Goal: Transaction & Acquisition: Purchase product/service

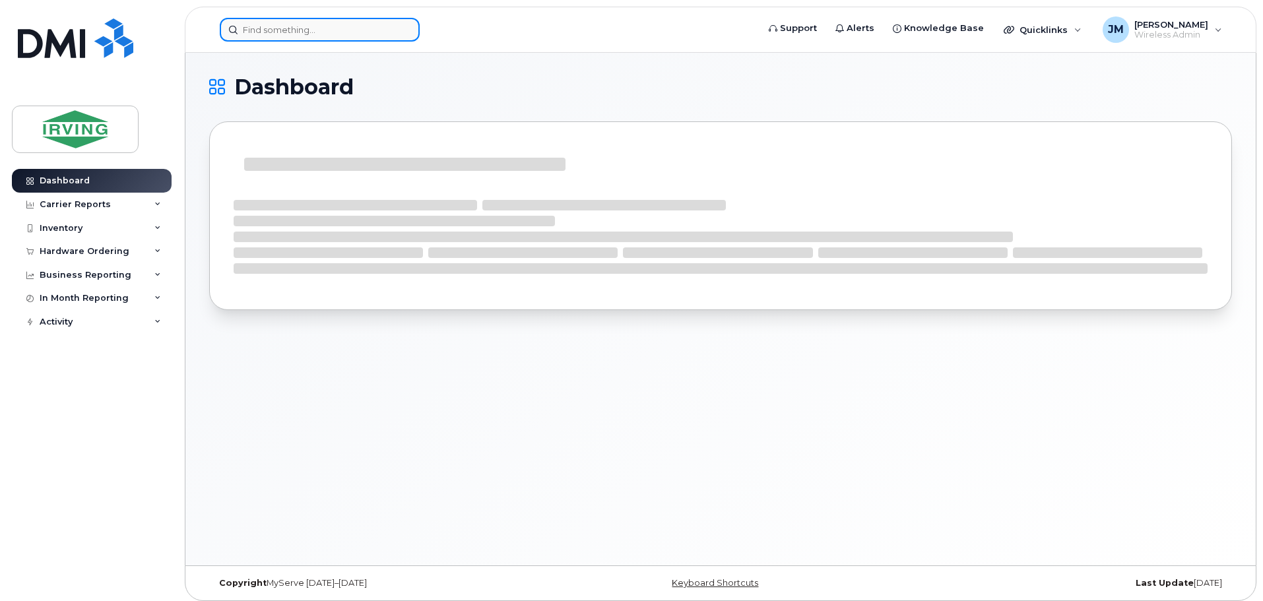
click at [356, 18] on div at bounding box center [484, 30] width 551 height 24
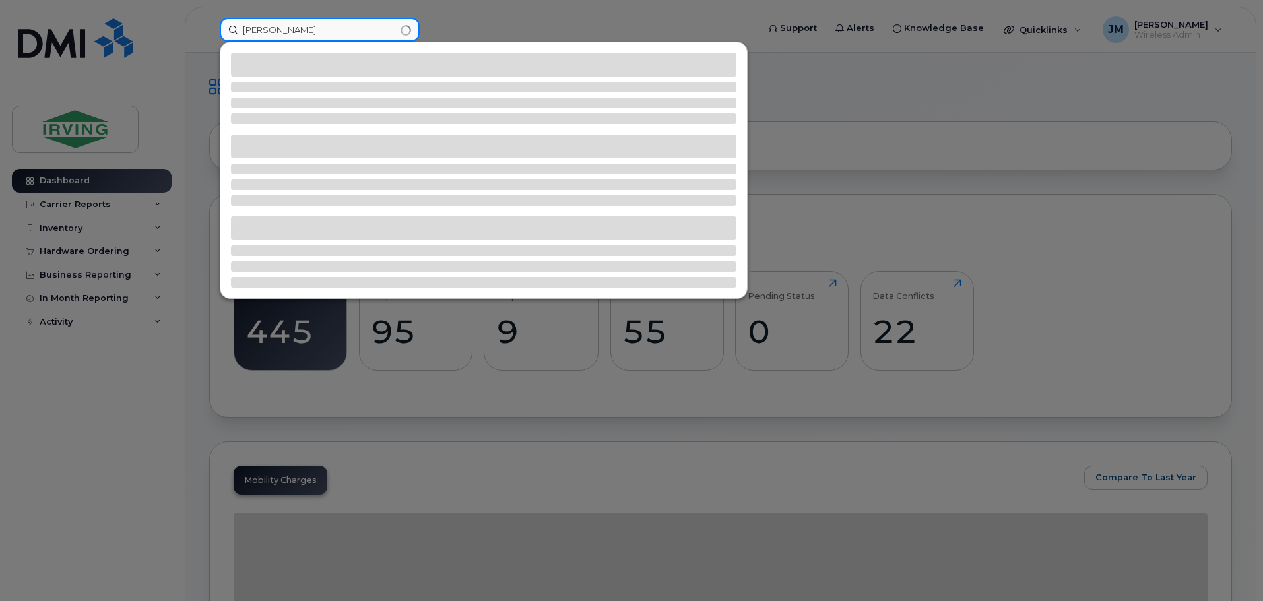
type input "[PERSON_NAME]"
drag, startPoint x: 196, startPoint y: 23, endPoint x: 232, endPoint y: 21, distance: 35.7
click at [198, 22] on div at bounding box center [631, 300] width 1263 height 601
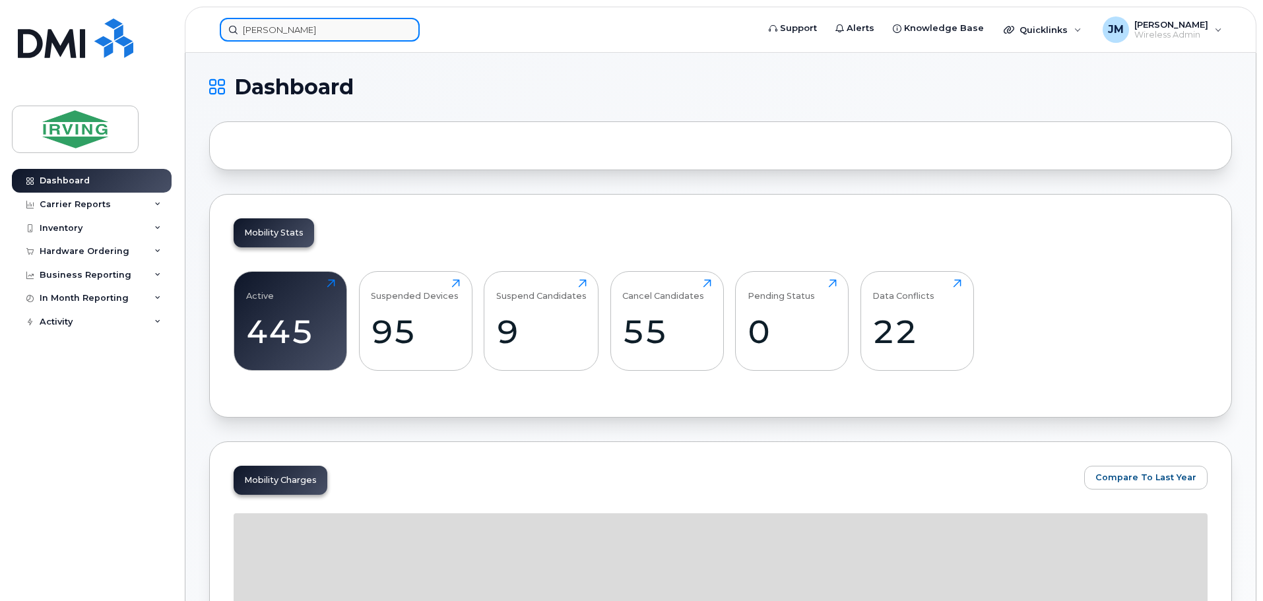
click at [310, 20] on input "[PERSON_NAME]" at bounding box center [320, 30] width 200 height 24
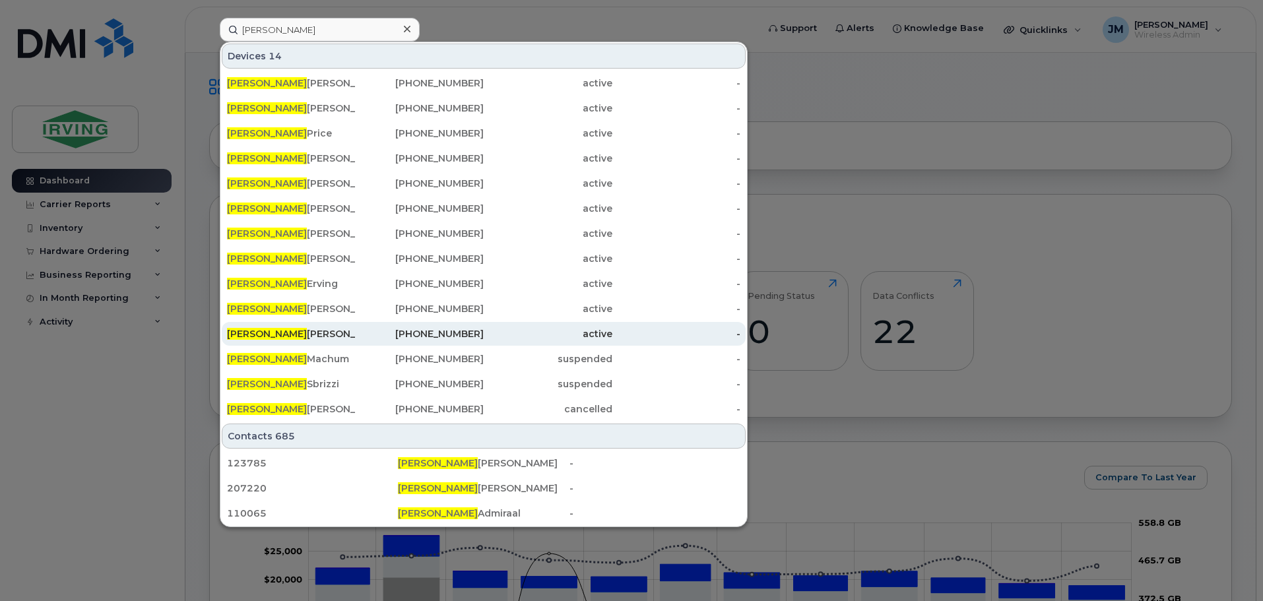
drag, startPoint x: 337, startPoint y: 332, endPoint x: 412, endPoint y: 331, distance: 75.3
click at [337, 332] on div "[PERSON_NAME]" at bounding box center [291, 333] width 129 height 13
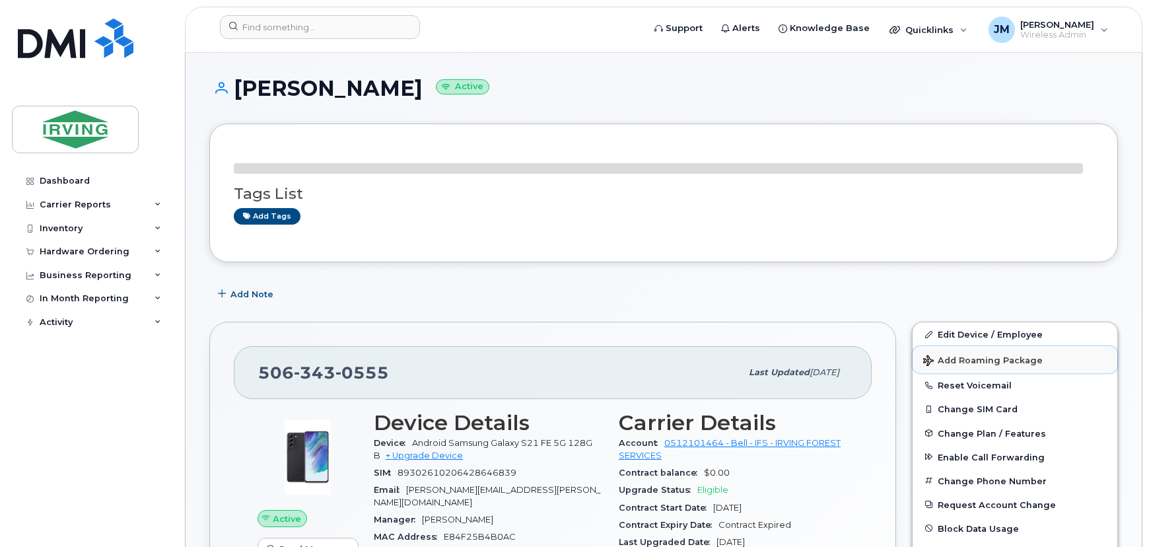
click at [968, 362] on span "Add Roaming Package" at bounding box center [982, 361] width 119 height 13
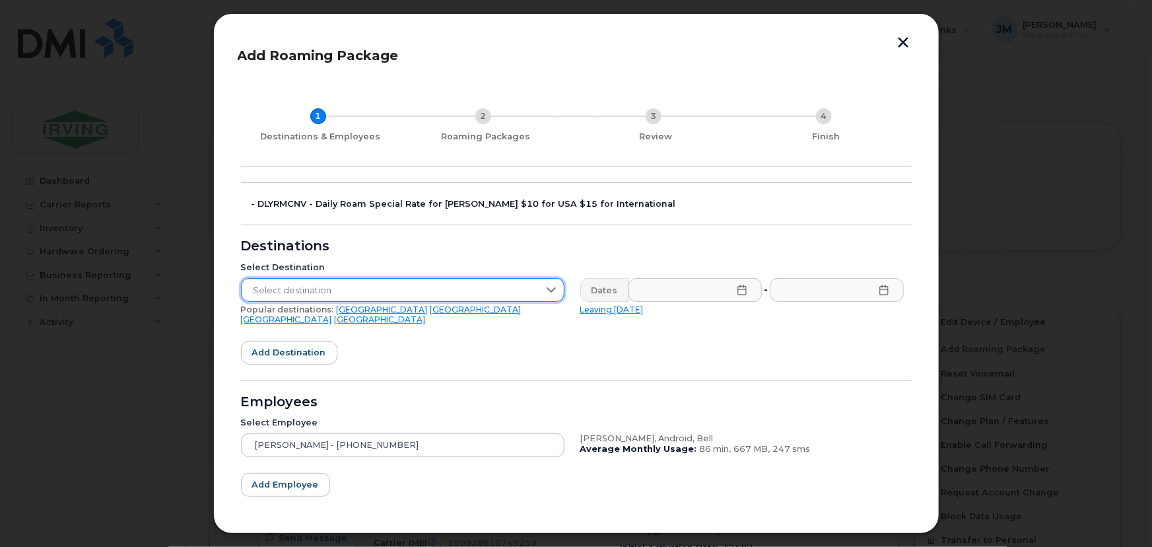
click at [360, 283] on span "Select destination" at bounding box center [390, 291] width 297 height 24
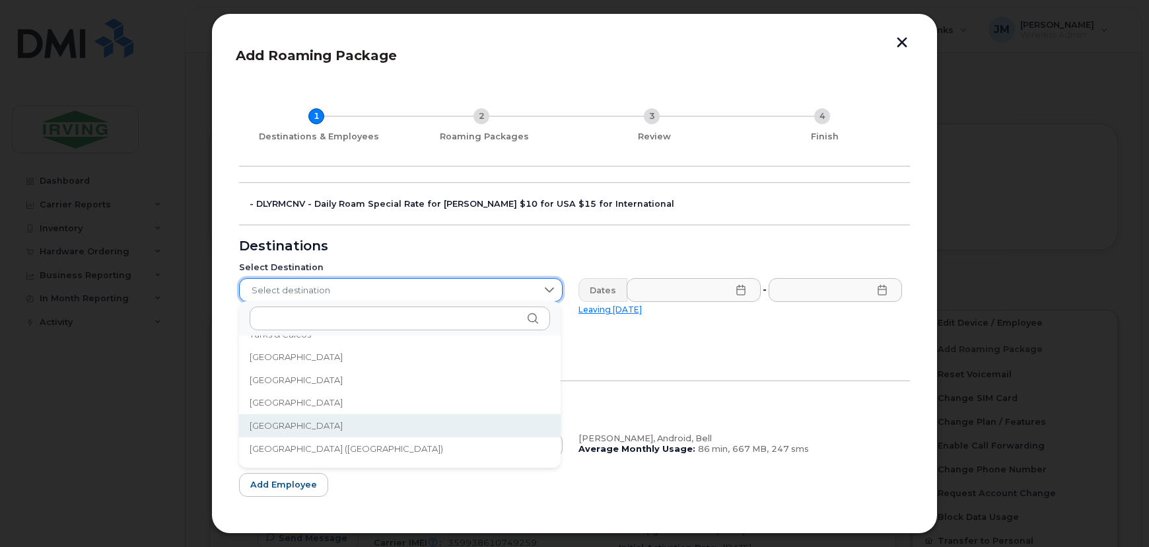
scroll to position [4404, 0]
click at [351, 420] on span "United States of America (USA)" at bounding box center [346, 420] width 193 height 13
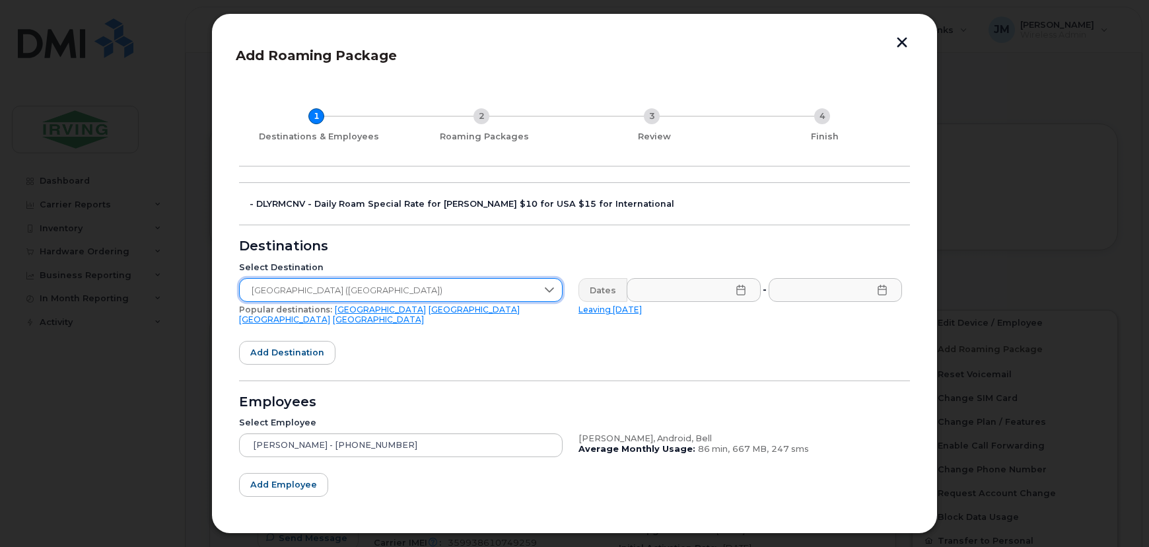
click at [736, 294] on icon at bounding box center [740, 290] width 9 height 11
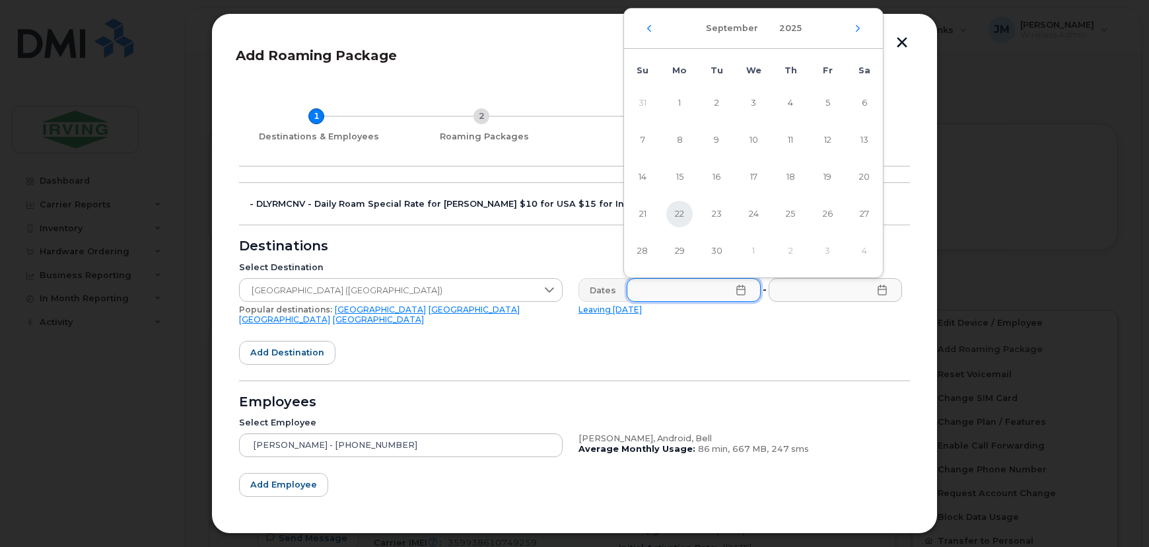
click at [671, 215] on span "22" at bounding box center [679, 214] width 26 height 26
type input "09/22/2025"
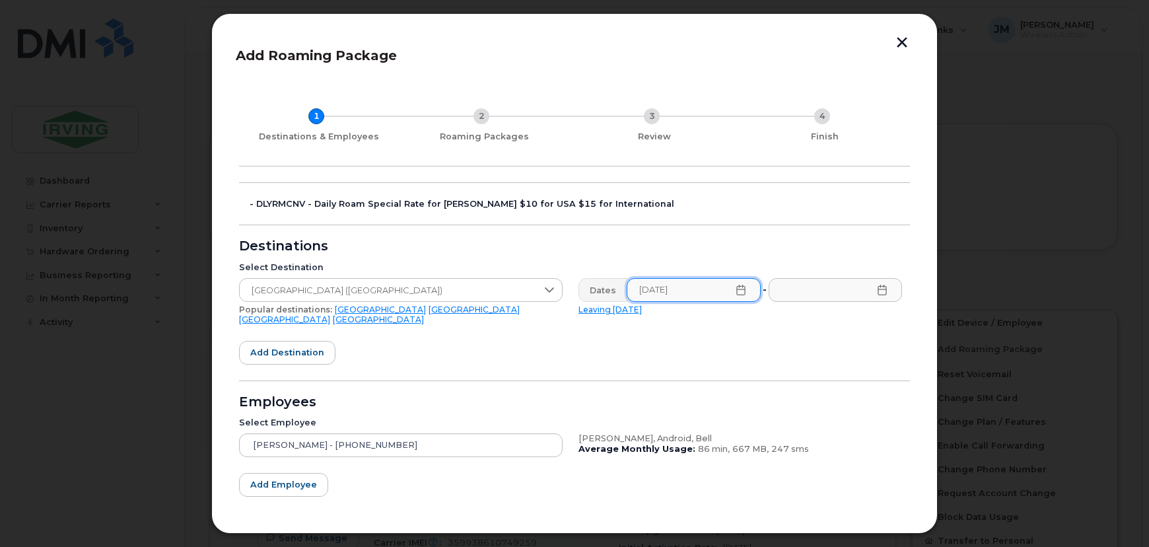
click at [881, 294] on icon at bounding box center [882, 290] width 11 height 11
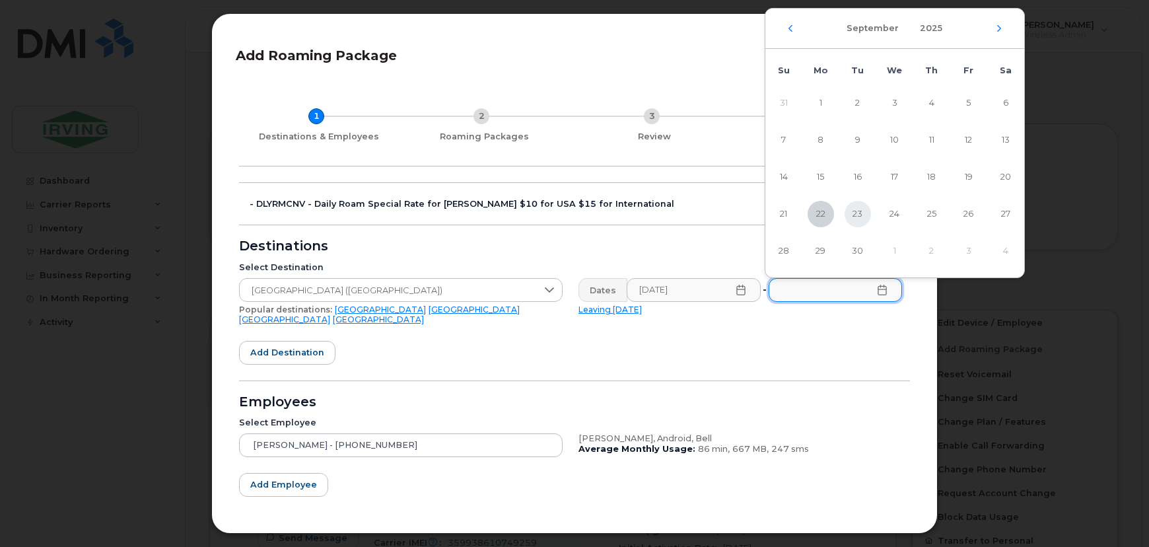
click at [859, 218] on span "23" at bounding box center [857, 214] width 26 height 26
type input "09/23/2025"
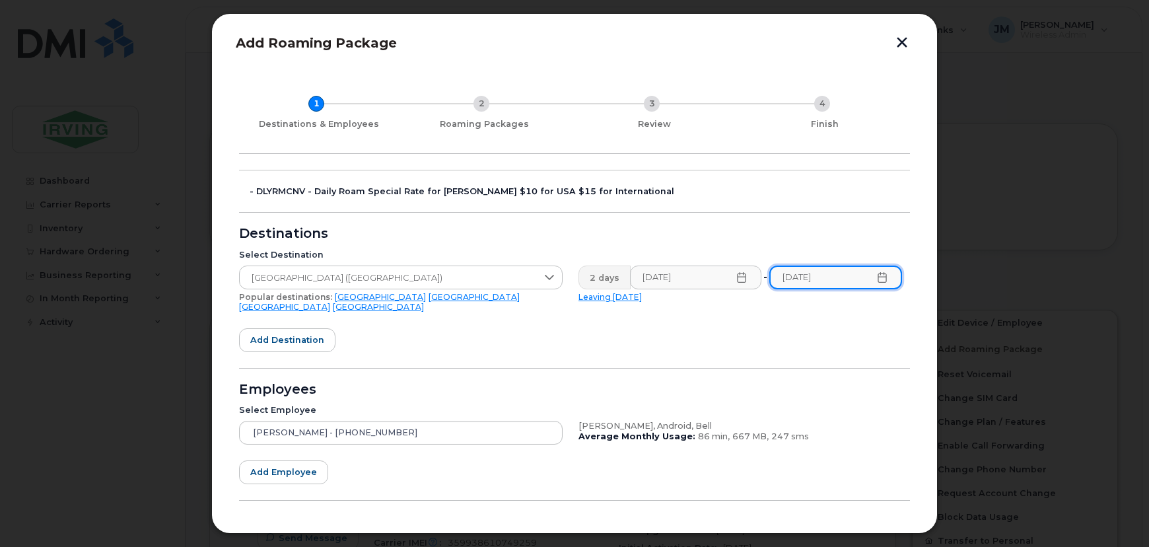
scroll to position [52, 0]
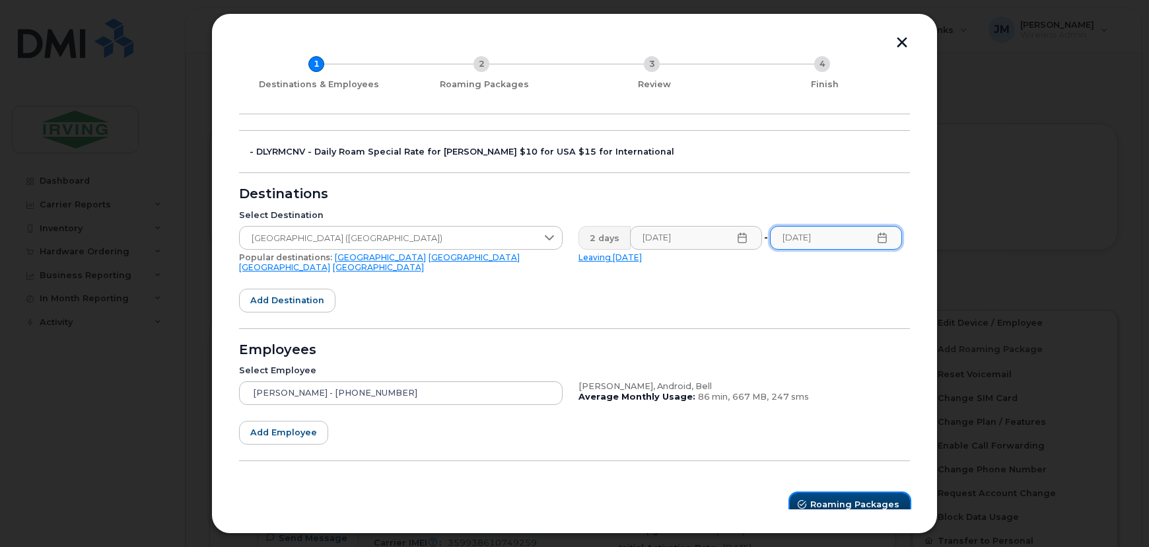
click at [852, 498] on span "Roaming Packages" at bounding box center [854, 504] width 89 height 13
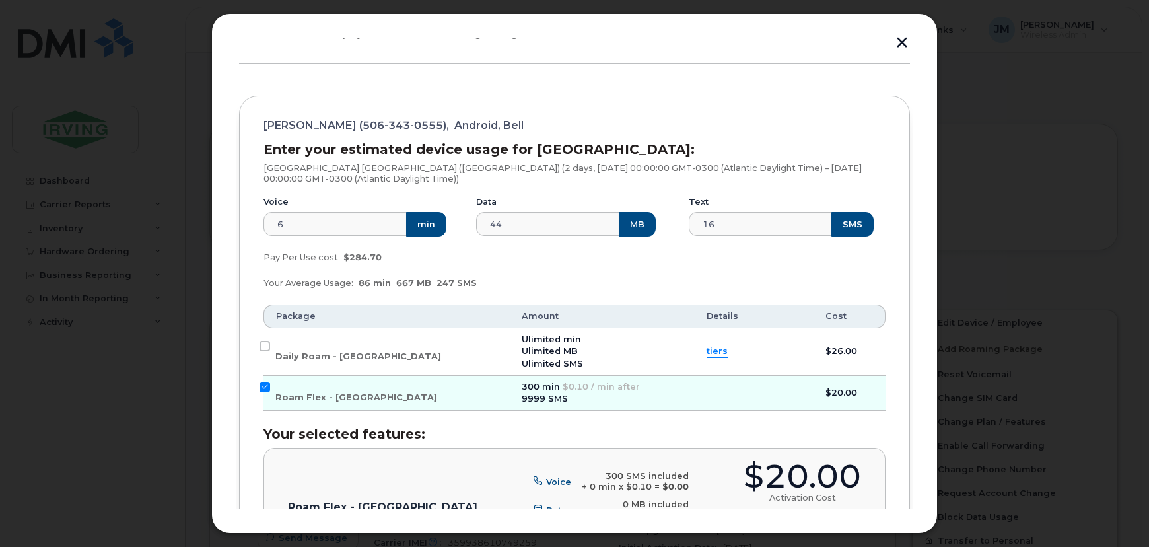
scroll to position [172, 0]
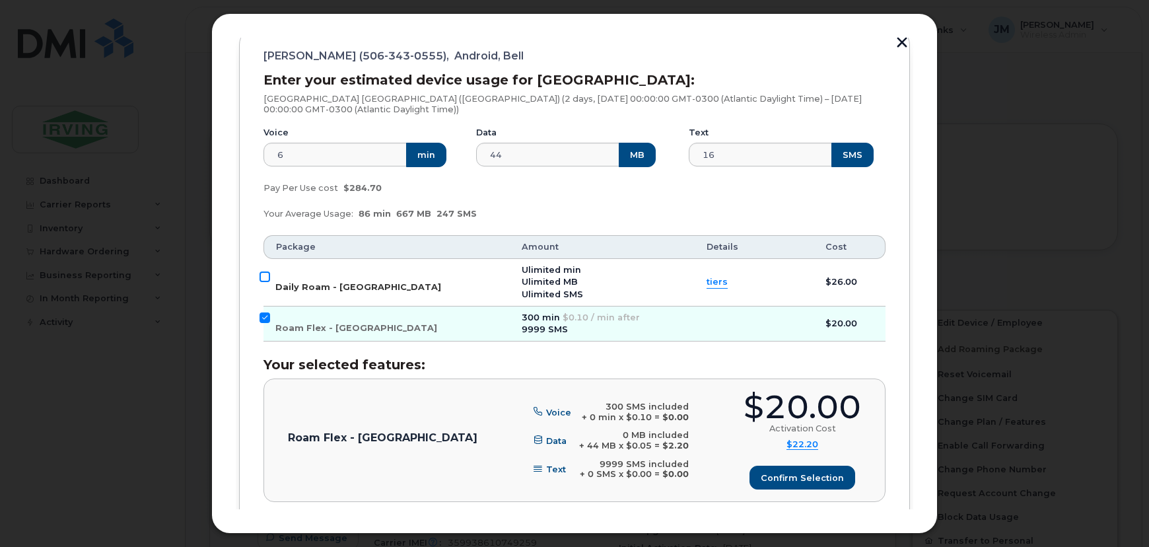
click at [266, 275] on input "Daily Roam - USA" at bounding box center [264, 276] width 11 height 11
checkbox input "true"
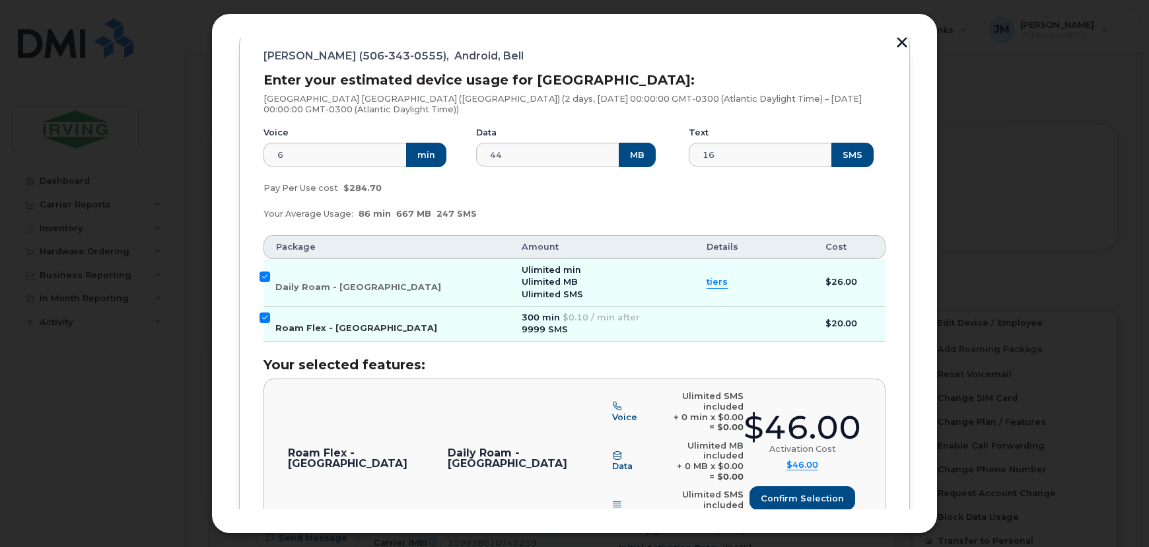
click at [264, 320] on input "Roam Flex - USA" at bounding box center [264, 317] width 11 height 11
checkbox input "false"
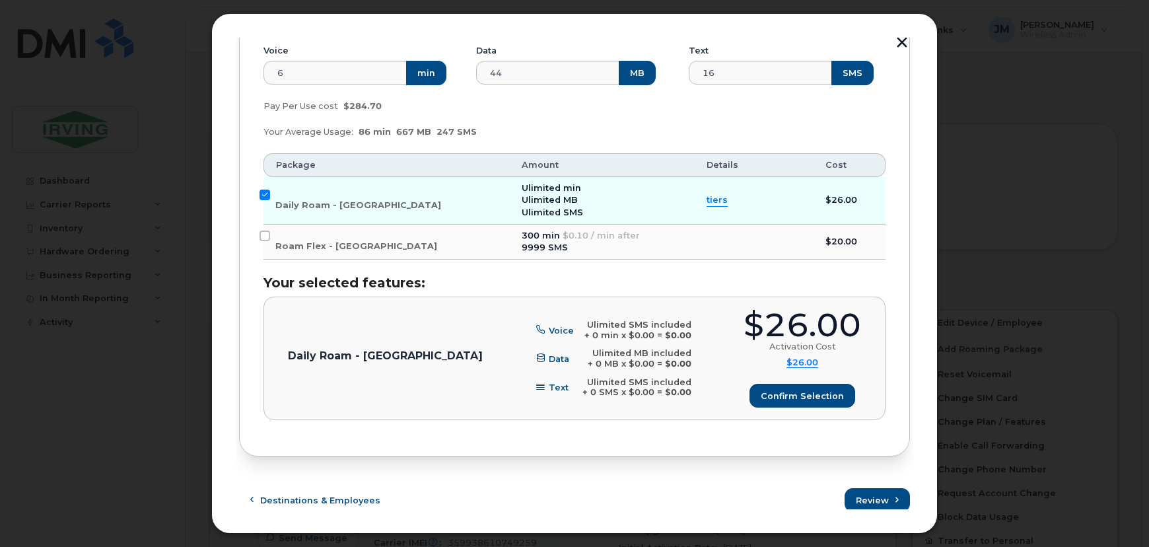
scroll to position [259, 0]
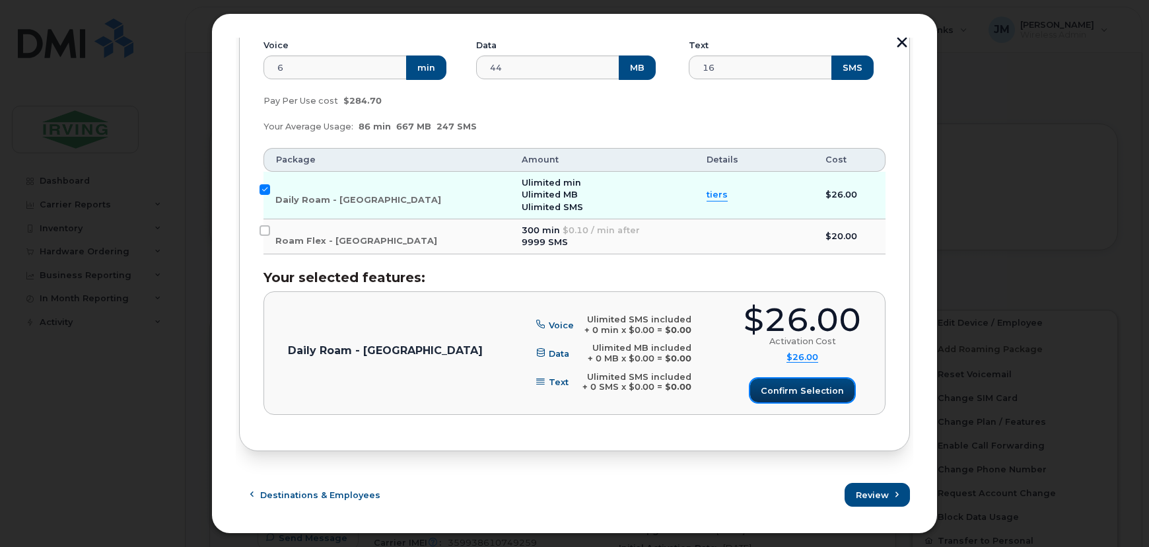
click at [825, 390] on span "Confirm selection" at bounding box center [801, 390] width 83 height 13
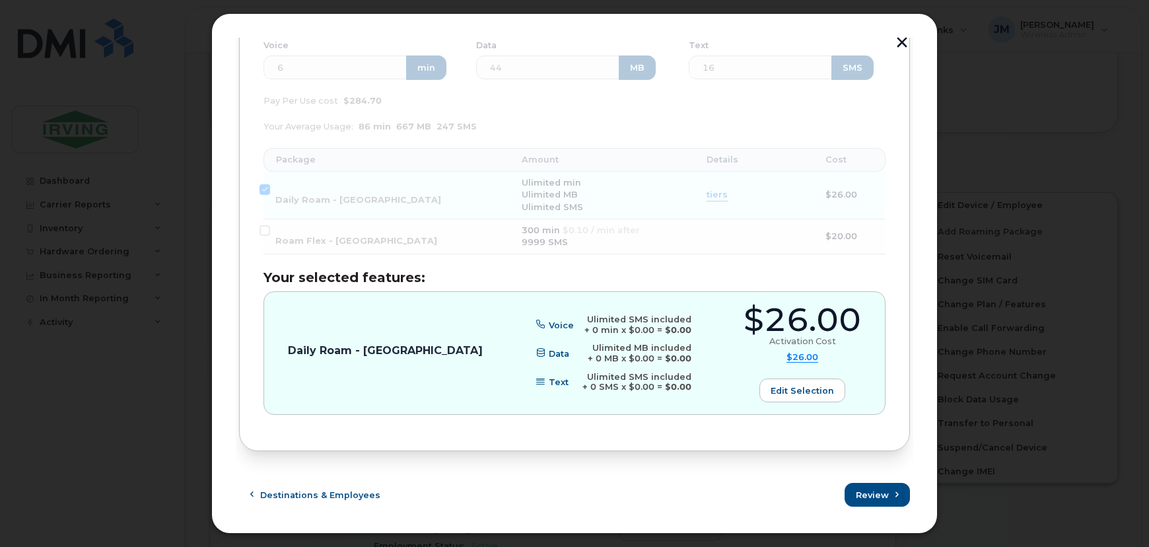
scroll to position [300, 0]
click at [869, 494] on span "Review" at bounding box center [872, 494] width 33 height 13
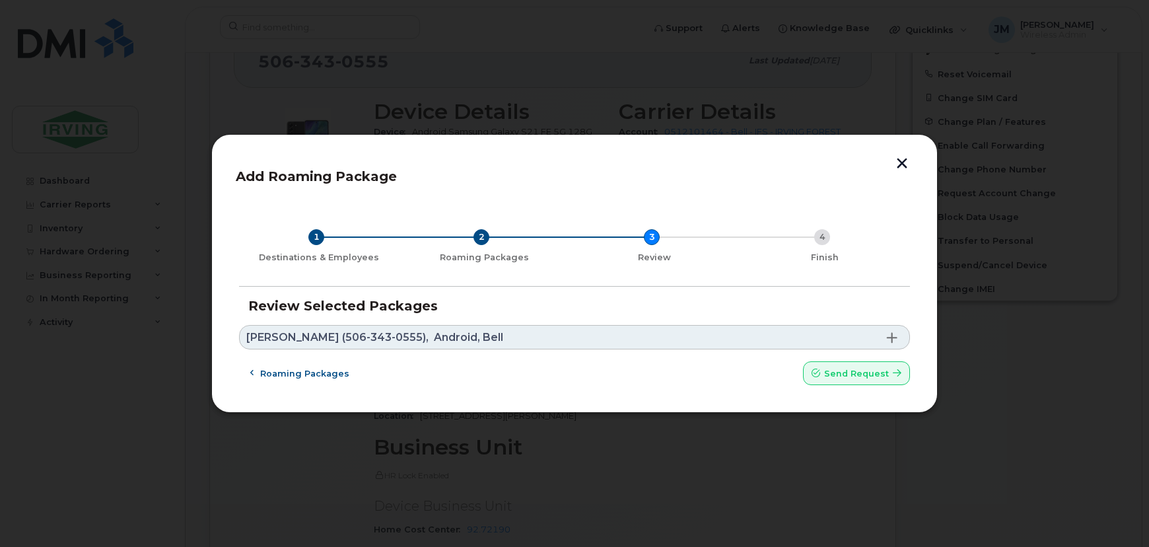
scroll to position [0, 0]
click at [863, 376] on span "Send request" at bounding box center [856, 373] width 65 height 13
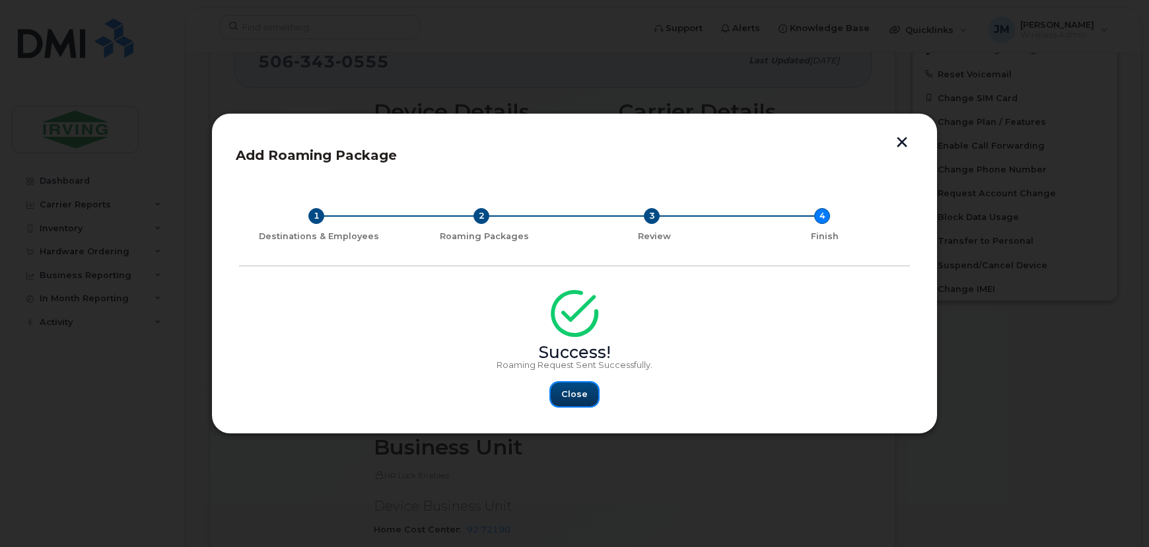
drag, startPoint x: 572, startPoint y: 389, endPoint x: 571, endPoint y: 382, distance: 6.6
click at [572, 388] on span "Close" at bounding box center [574, 393] width 26 height 13
